Goal: Task Accomplishment & Management: Manage account settings

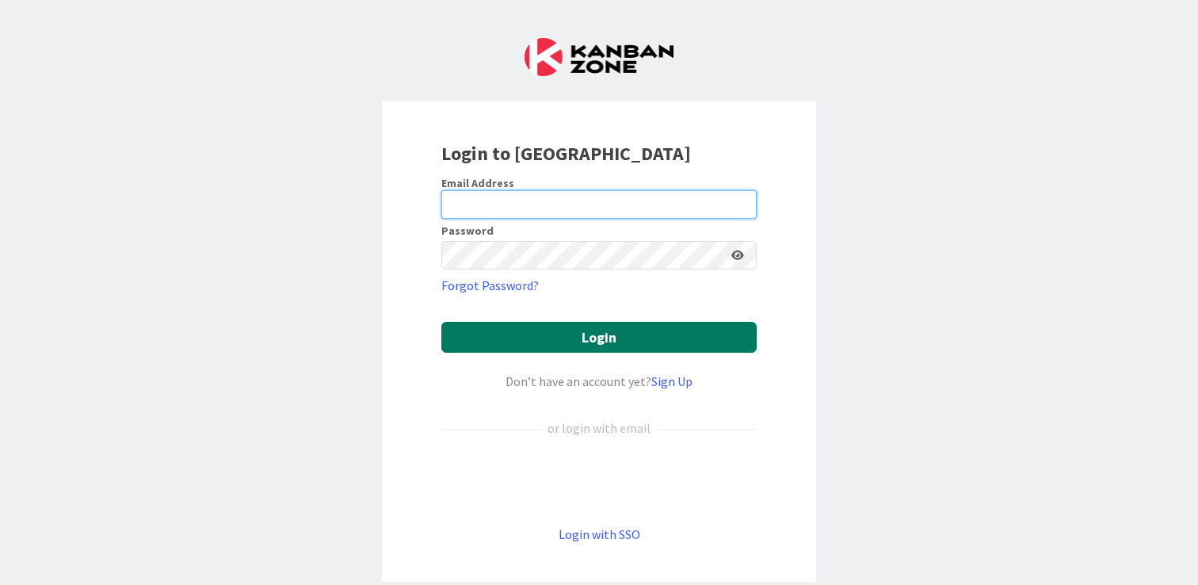
type input "[PERSON_NAME][EMAIL_ADDRESS][DOMAIN_NAME]"
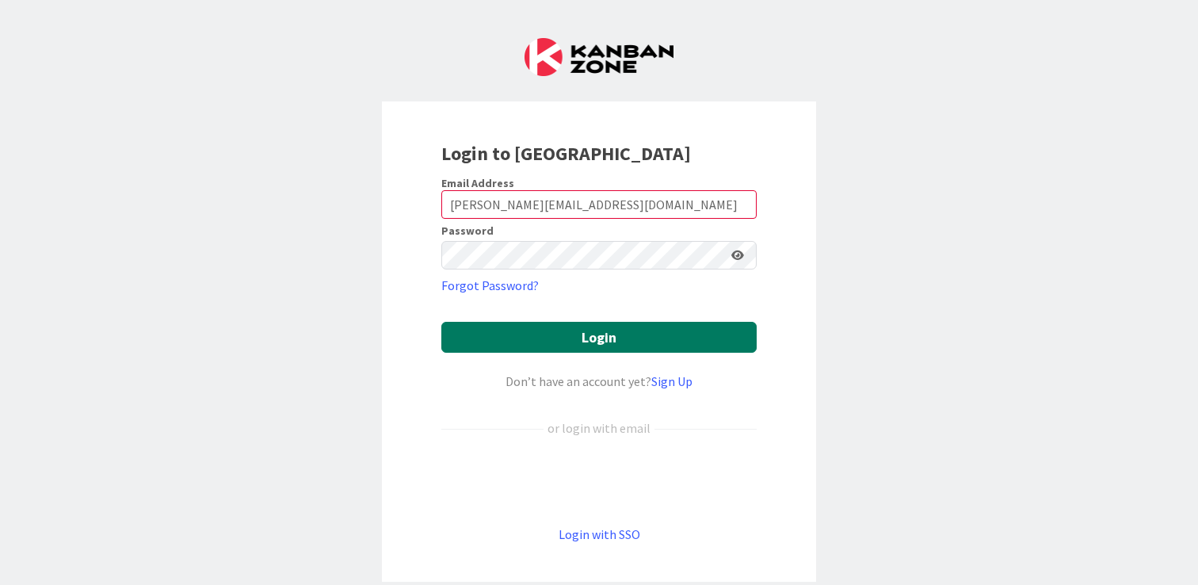
click at [662, 327] on button "Login" at bounding box center [598, 337] width 315 height 31
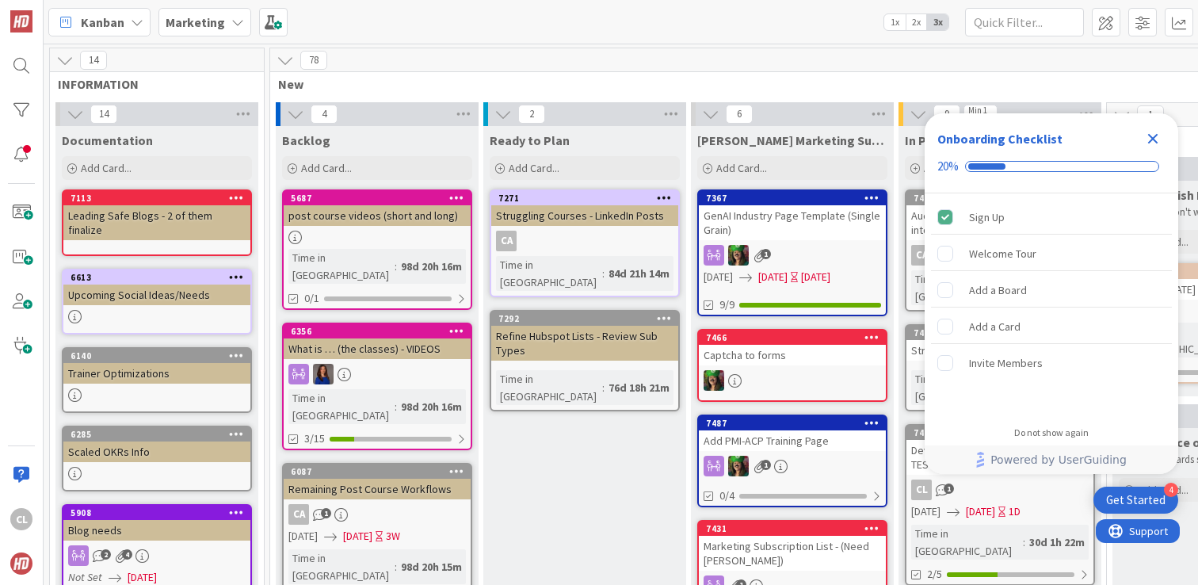
click at [231, 21] on icon at bounding box center [237, 22] width 13 height 13
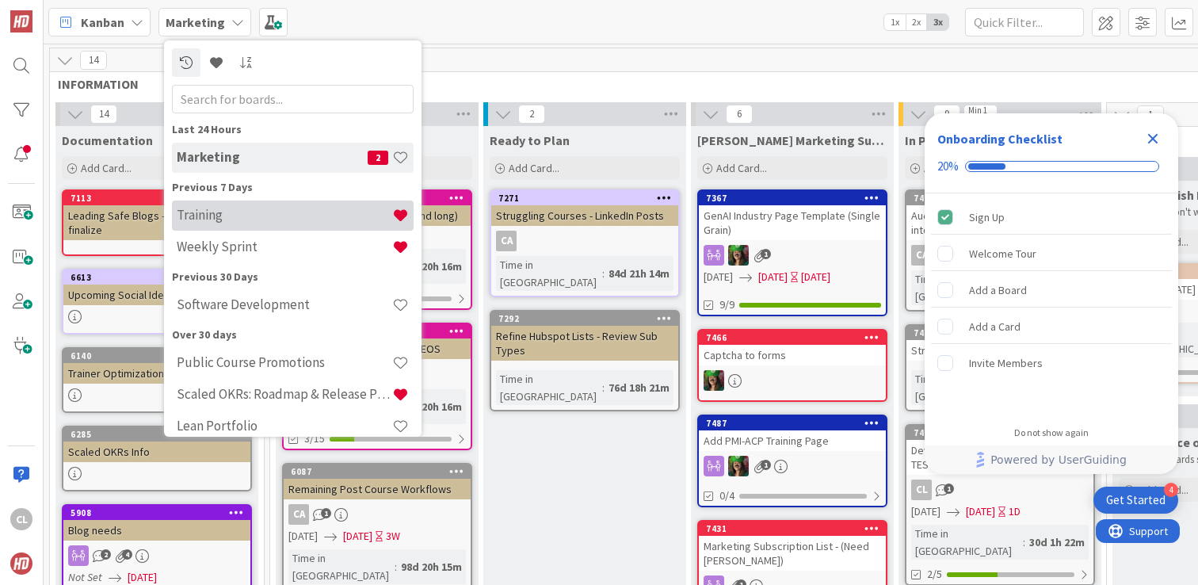
click at [244, 212] on h4 "Training" at bounding box center [285, 215] width 216 height 16
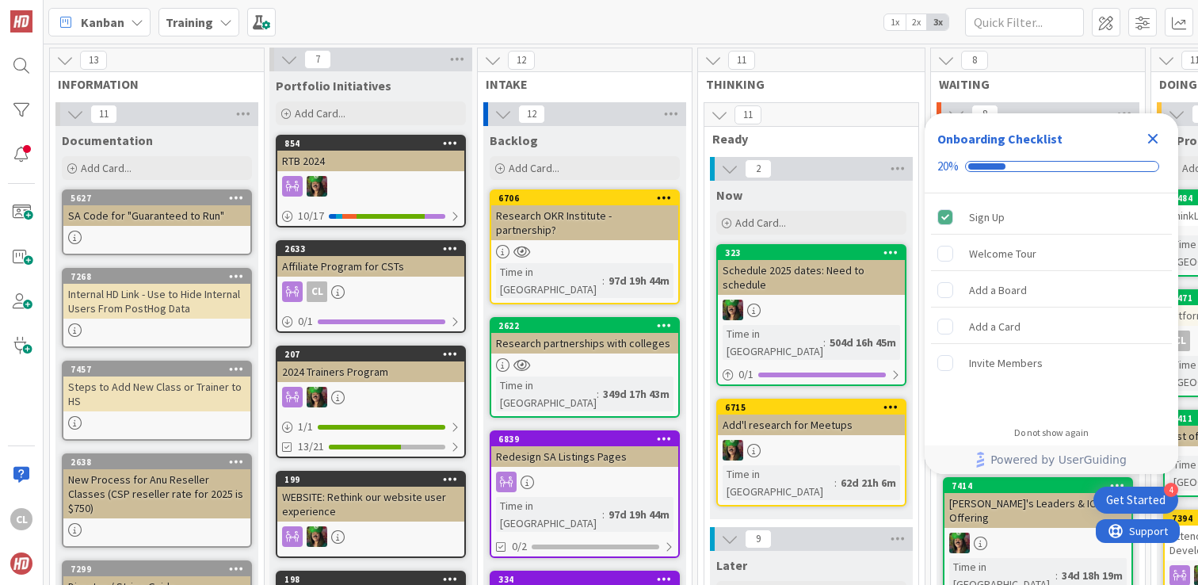
click at [1154, 143] on icon "Close Checklist" at bounding box center [1153, 138] width 19 height 19
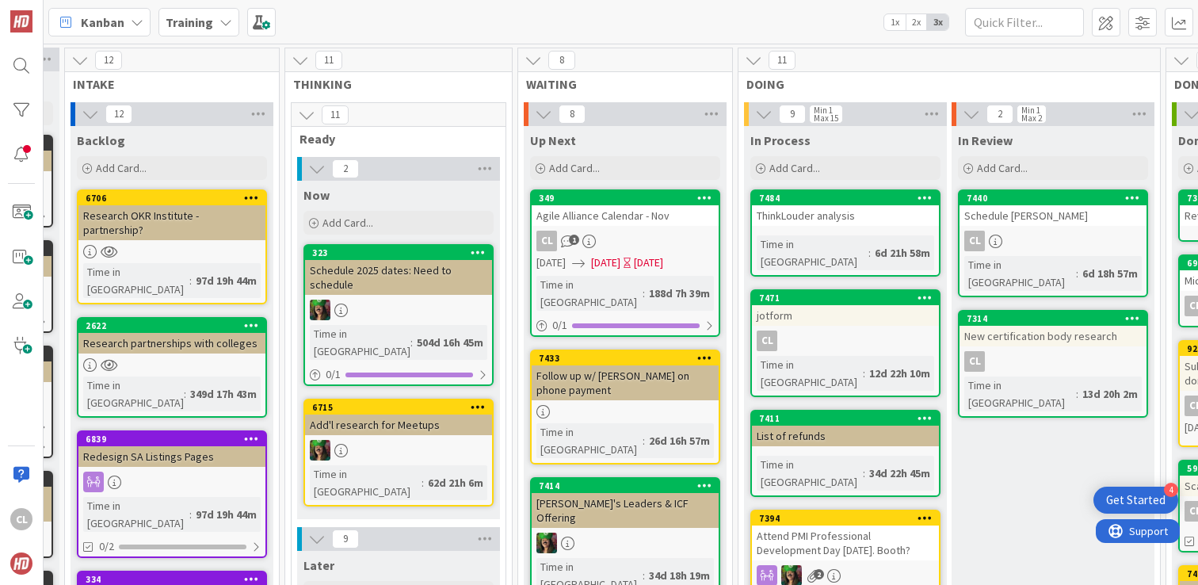
scroll to position [0, 437]
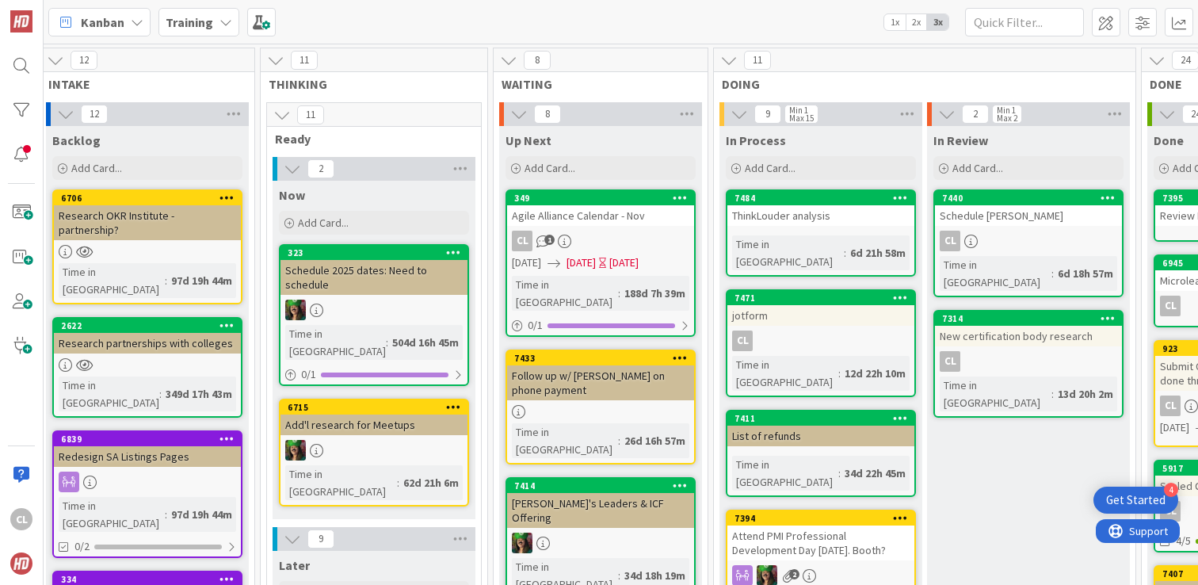
click at [224, 22] on icon at bounding box center [226, 22] width 13 height 13
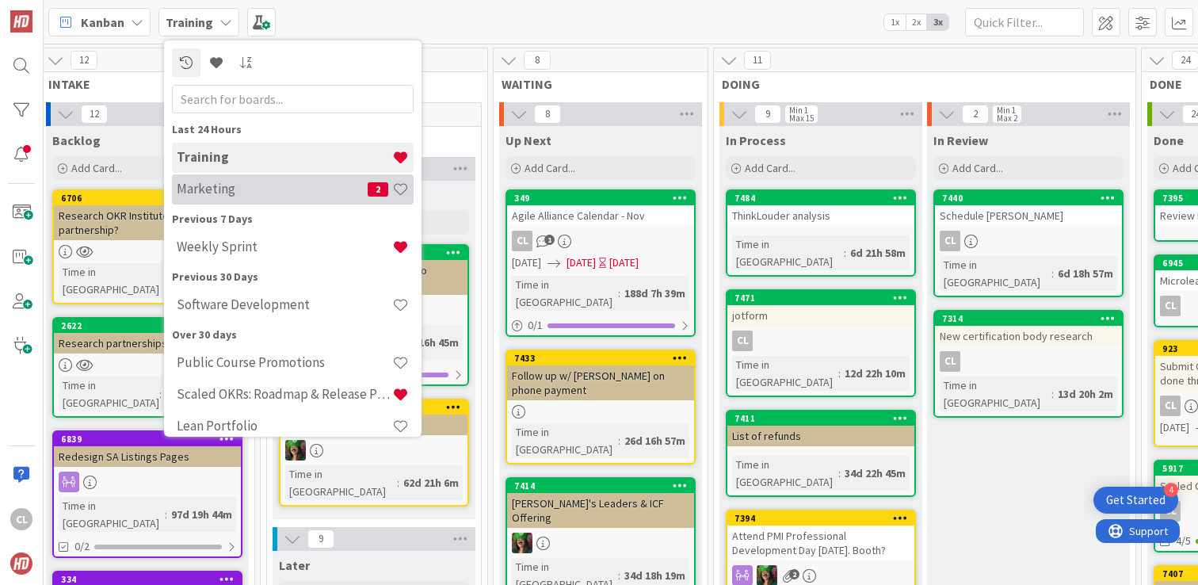
click at [226, 191] on h4 "Marketing" at bounding box center [272, 189] width 191 height 16
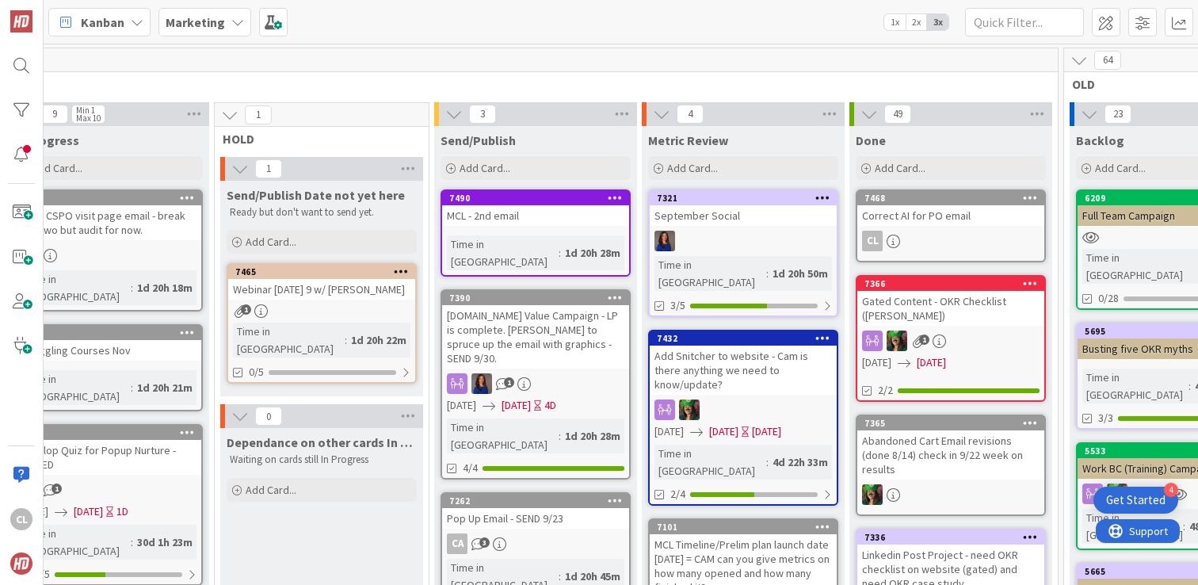
scroll to position [0, 894]
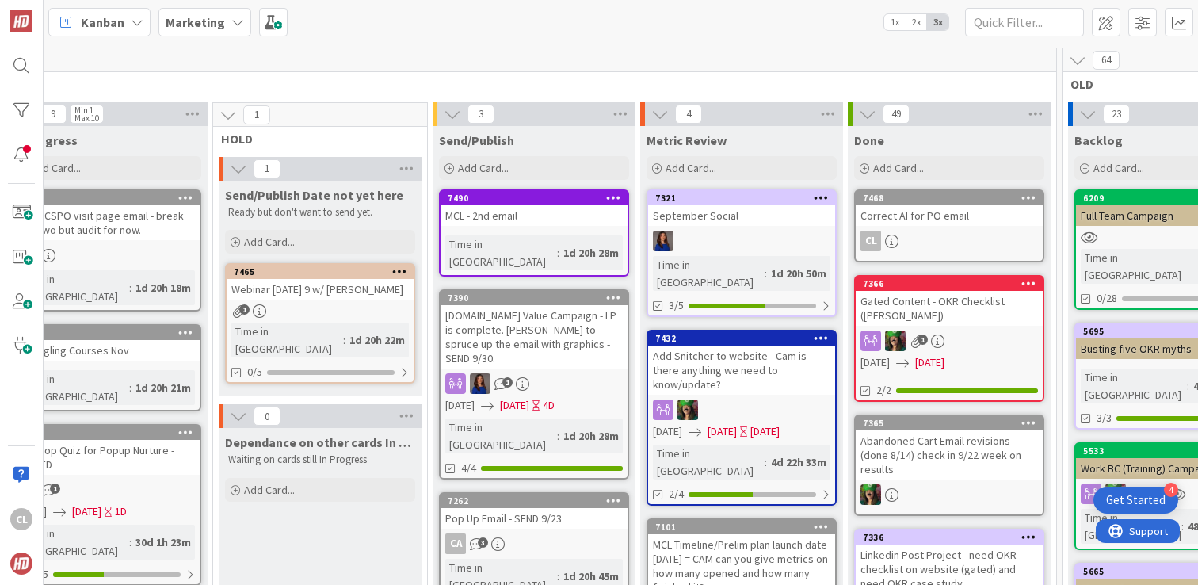
click at [215, 20] on b "Marketing" at bounding box center [195, 22] width 59 height 16
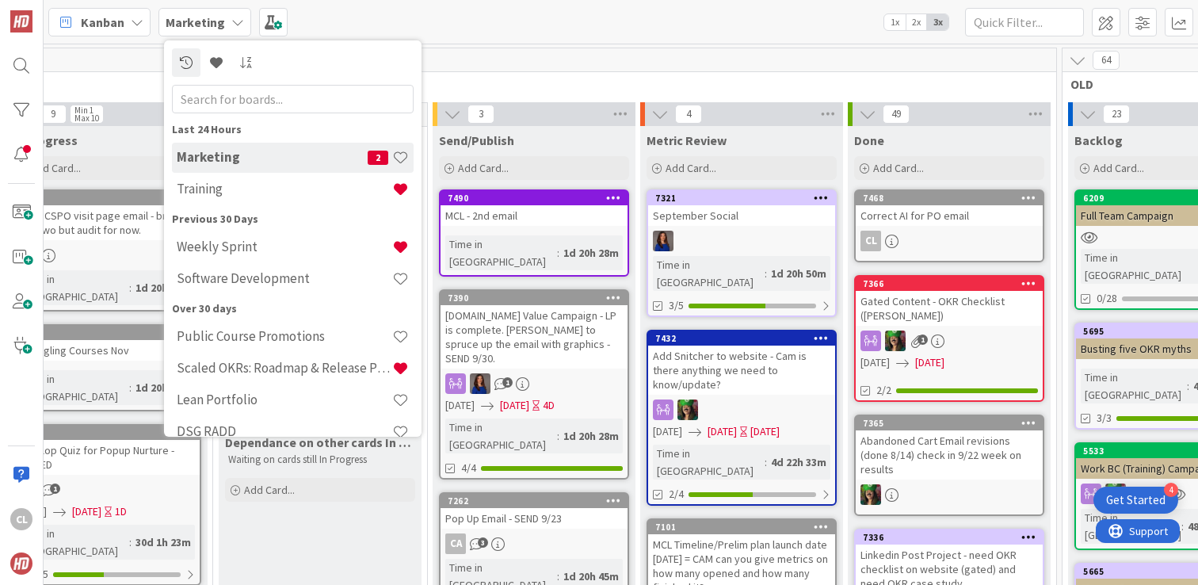
click at [227, 246] on h4 "Weekly Sprint" at bounding box center [285, 247] width 216 height 16
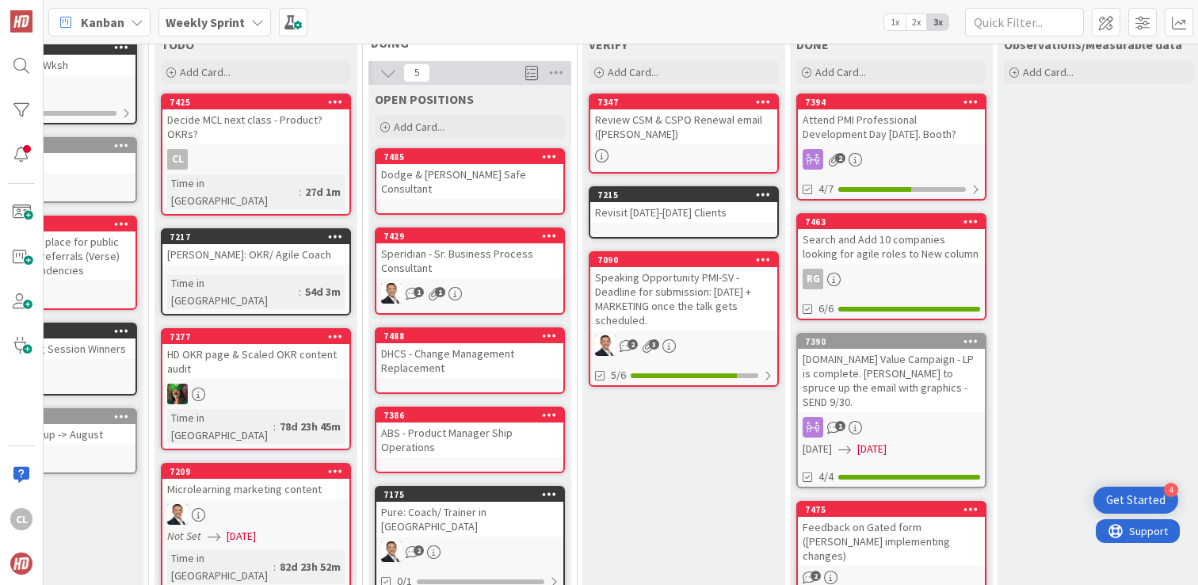
scroll to position [0, 109]
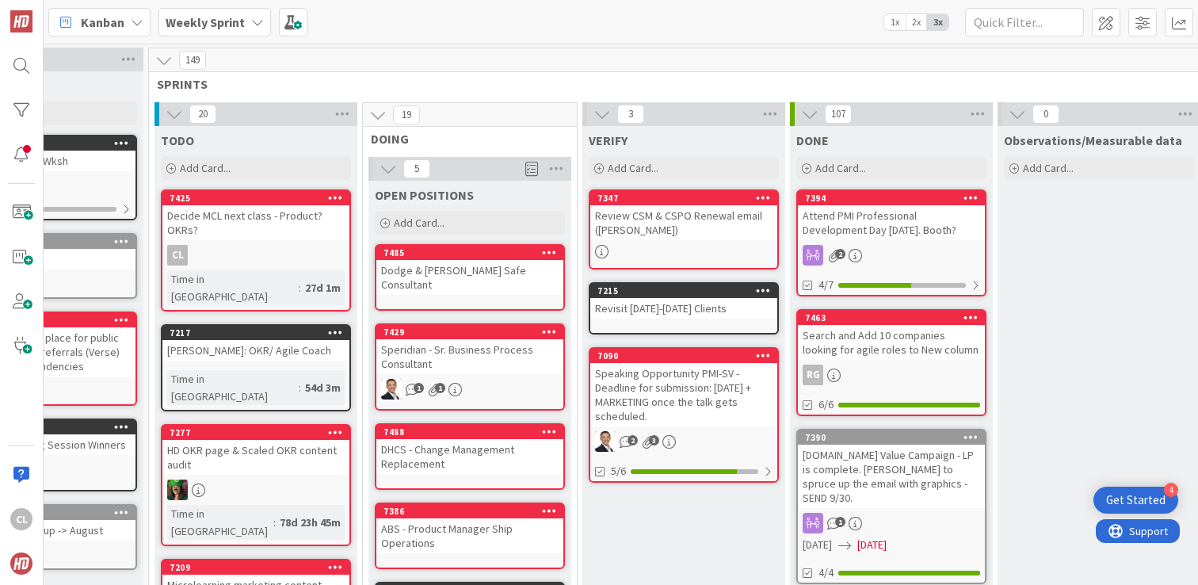
click at [432, 277] on div "Dodge & [PERSON_NAME] Safe Consultant" at bounding box center [469, 277] width 187 height 35
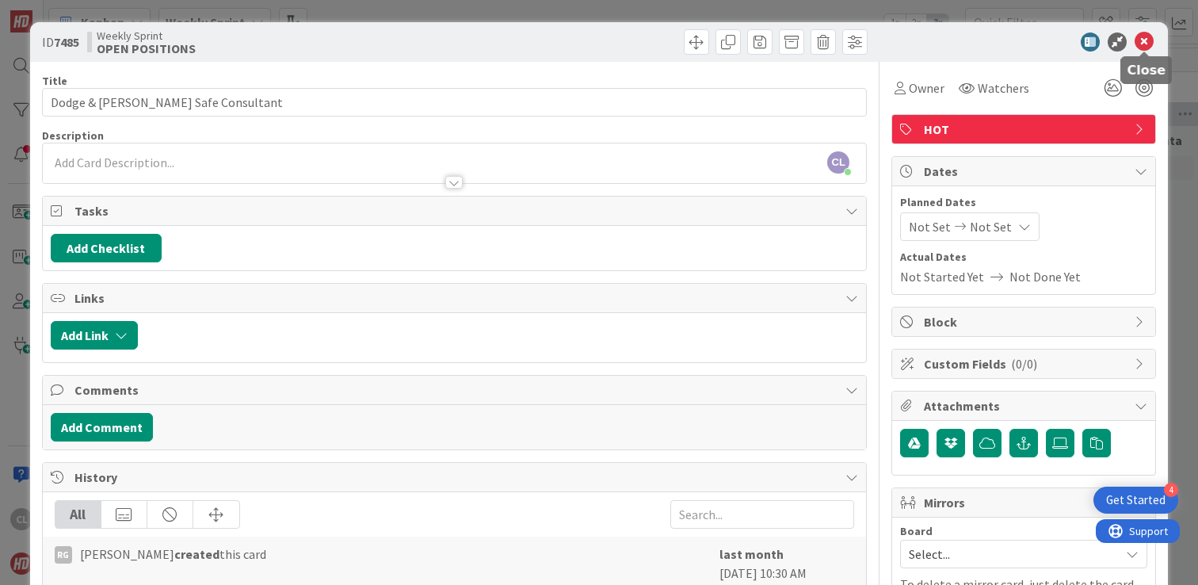
click at [1142, 40] on icon at bounding box center [1144, 41] width 19 height 19
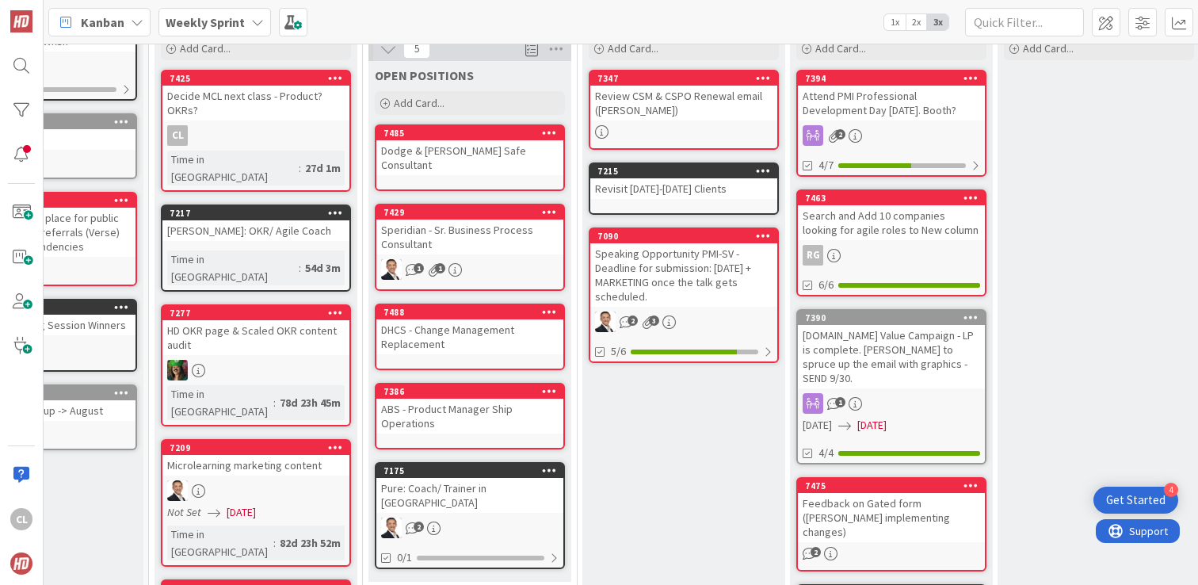
scroll to position [129, 109]
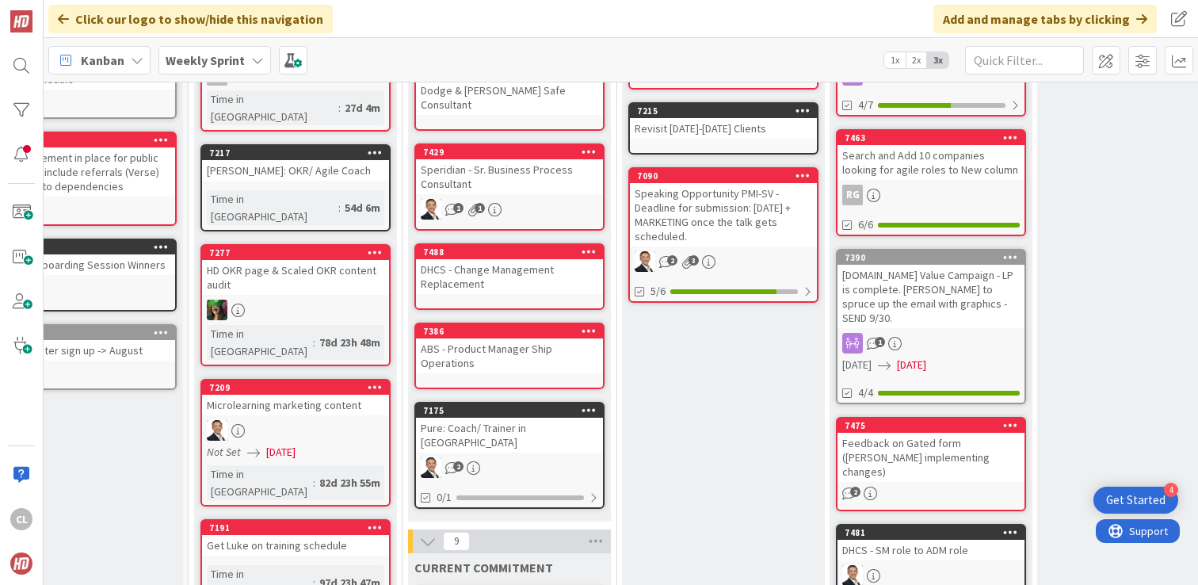
scroll to position [224, 69]
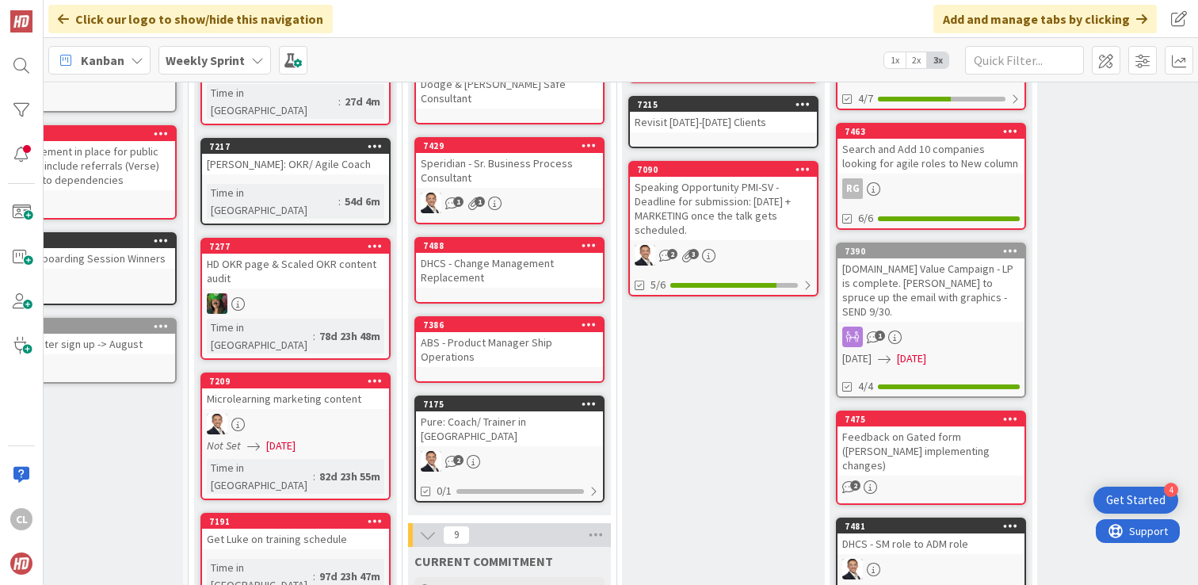
click at [516, 253] on div "DHCS - Change Management Replacement" at bounding box center [509, 270] width 187 height 35
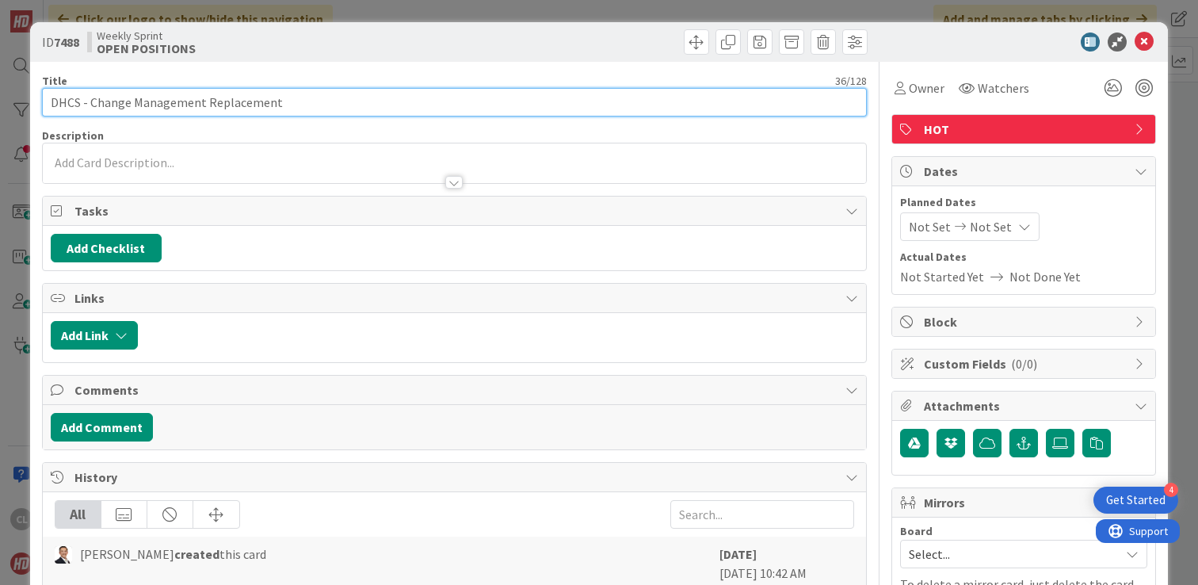
click at [78, 100] on input "DHCS - Change Management Replacement" at bounding box center [454, 102] width 825 height 29
type input "DSG - Change Management Replacement"
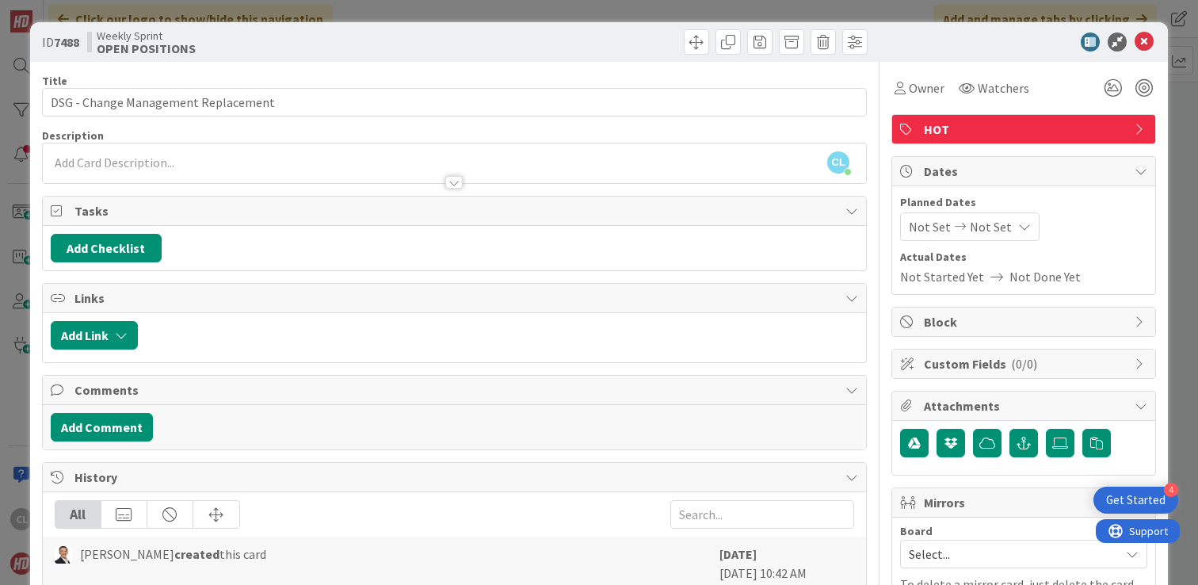
click at [369, 32] on div "Weekly Sprint OPEN POSITIONS" at bounding box center [269, 41] width 364 height 25
click at [1144, 47] on icon at bounding box center [1144, 41] width 19 height 19
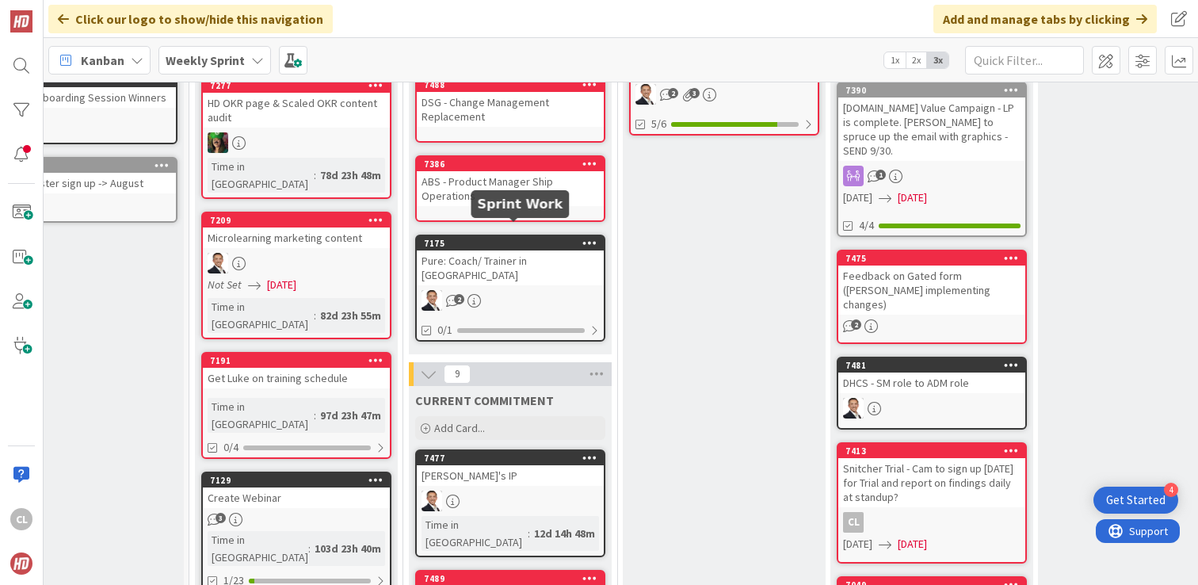
scroll to position [386, 68]
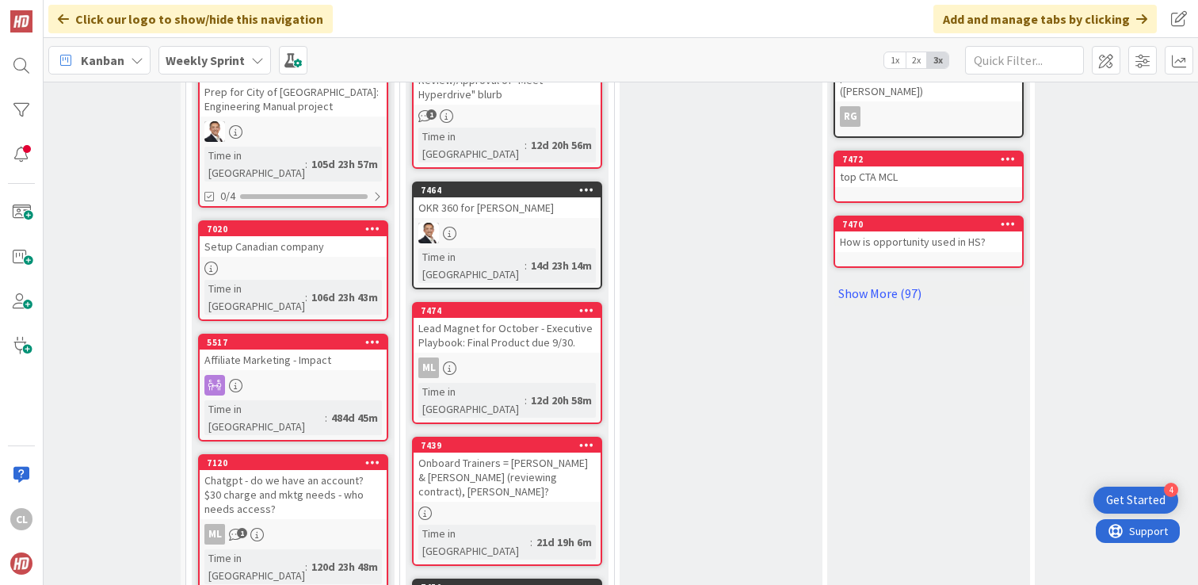
scroll to position [1055, 71]
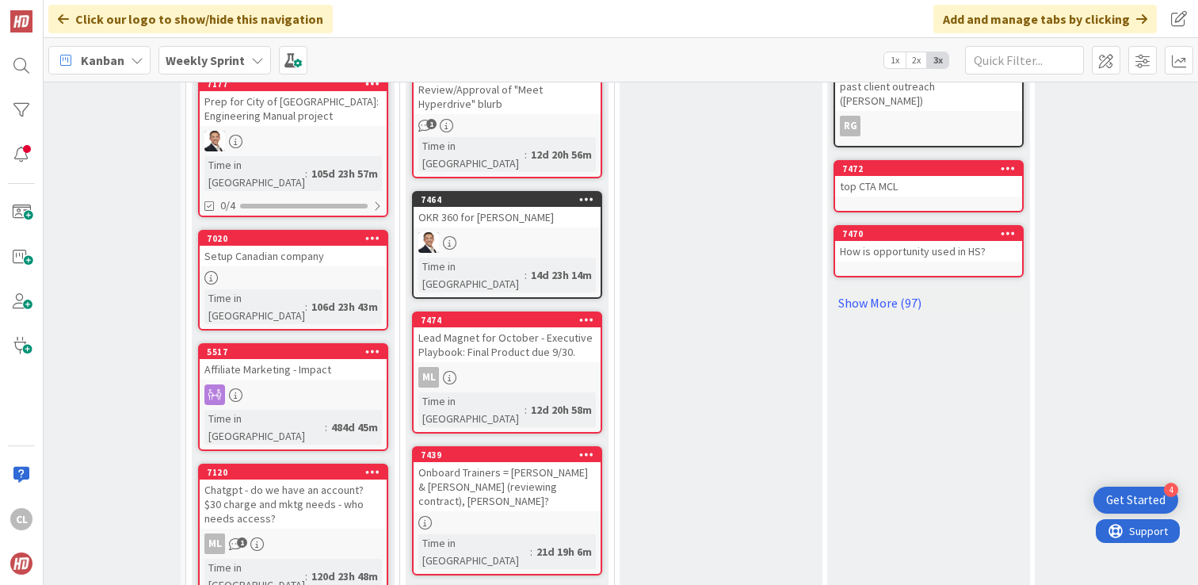
click at [514, 327] on div "Lead Magnet for October - Executive Playbook: Final Product due 9/30." at bounding box center [507, 344] width 187 height 35
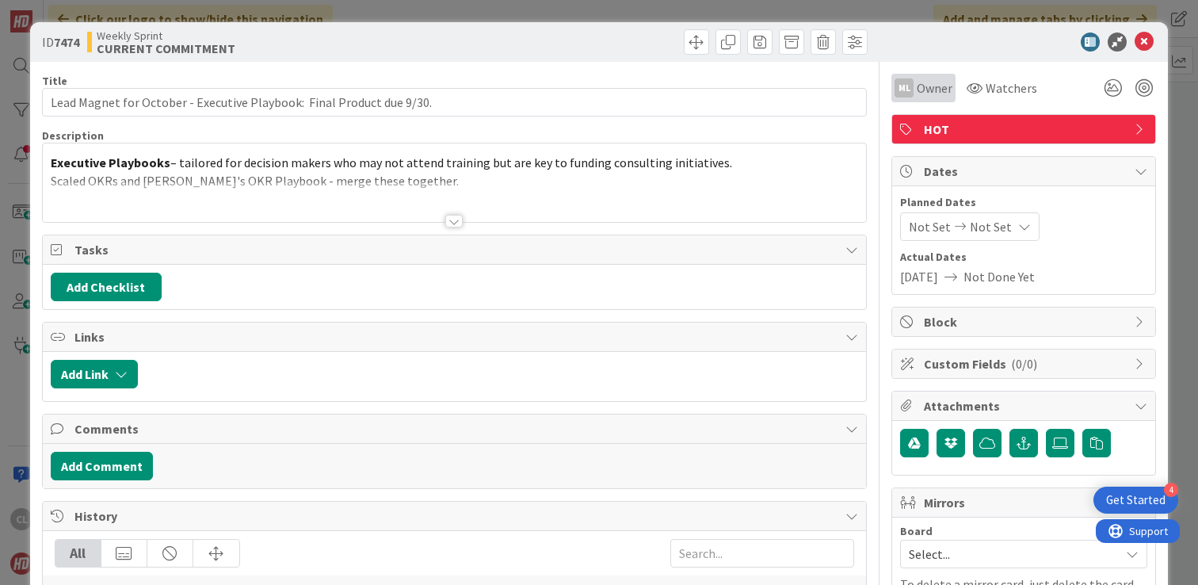
click at [939, 91] on span "Owner" at bounding box center [935, 87] width 36 height 19
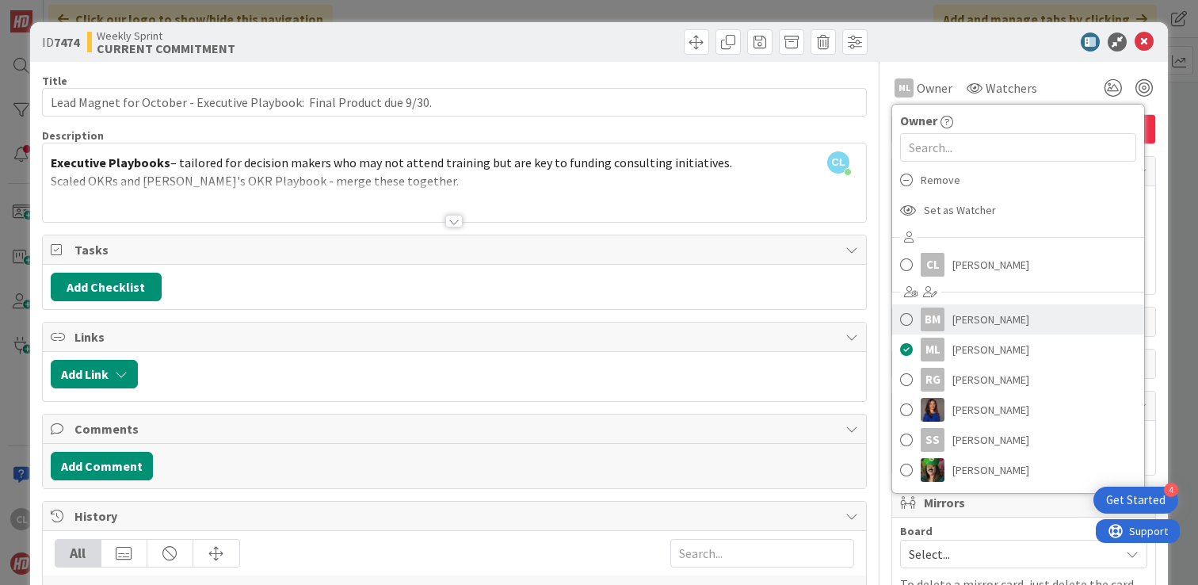
scroll to position [29, 0]
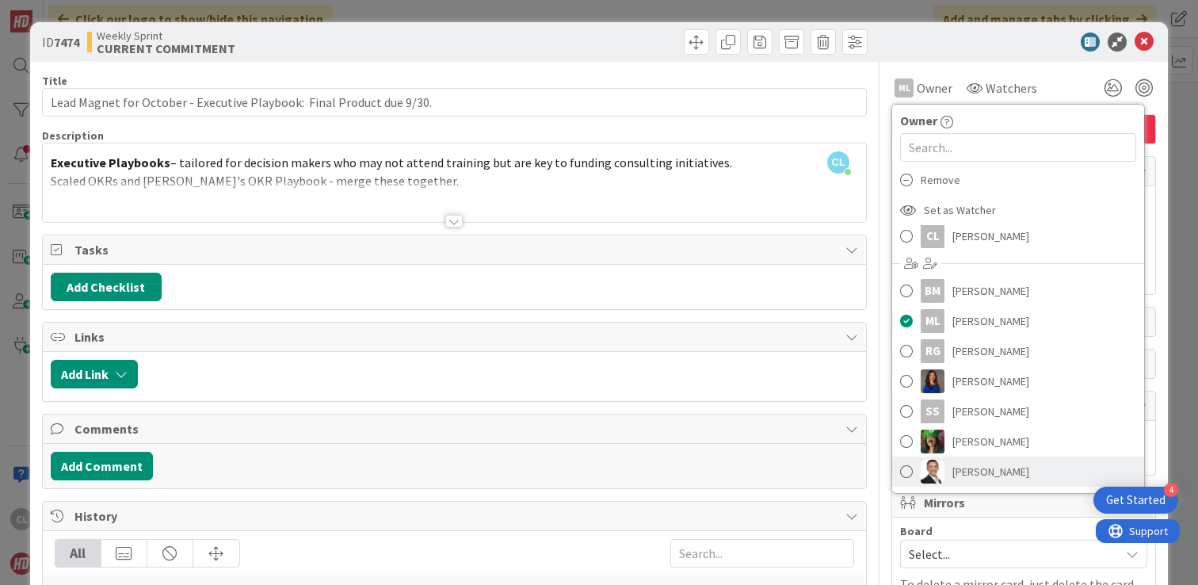
click at [959, 476] on span "Stacey Louie" at bounding box center [991, 472] width 77 height 24
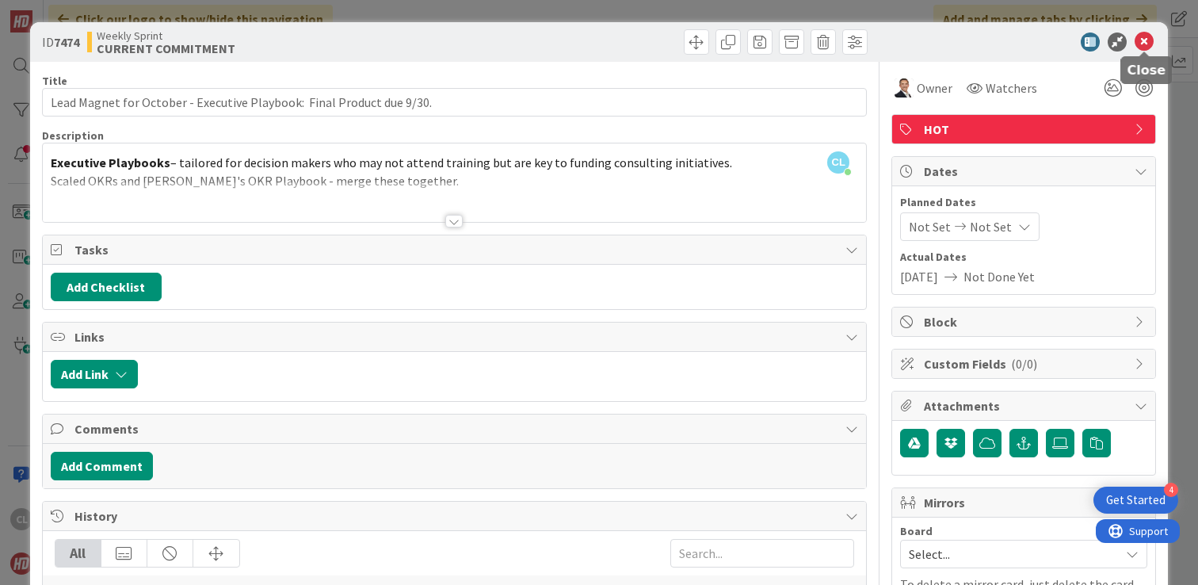
click at [1149, 48] on icon at bounding box center [1144, 41] width 19 height 19
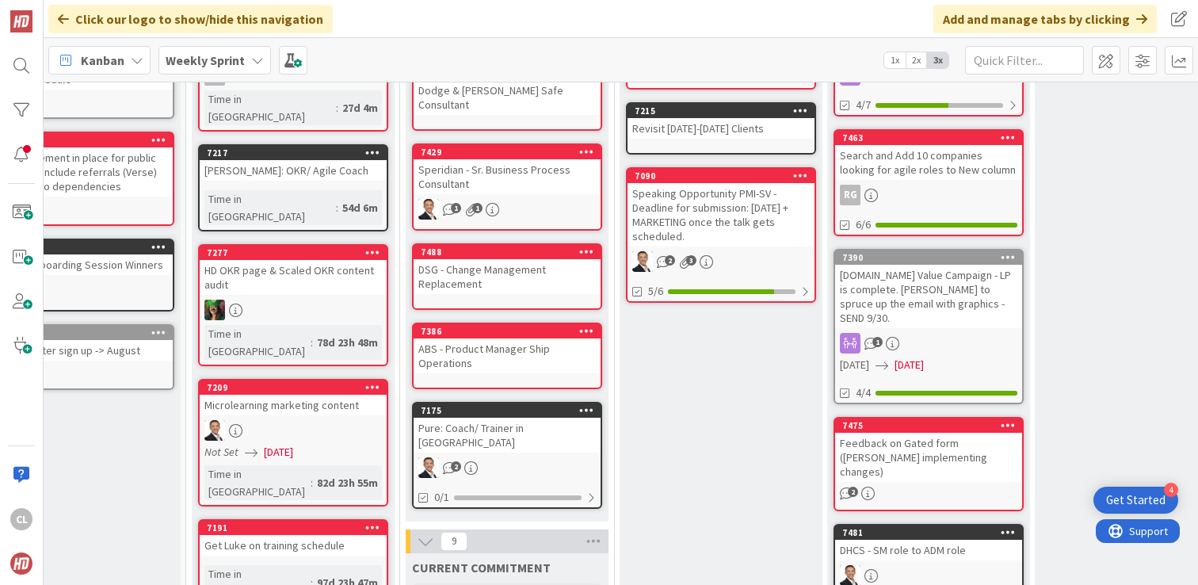
scroll to position [0, 71]
